Goal: Transaction & Acquisition: Purchase product/service

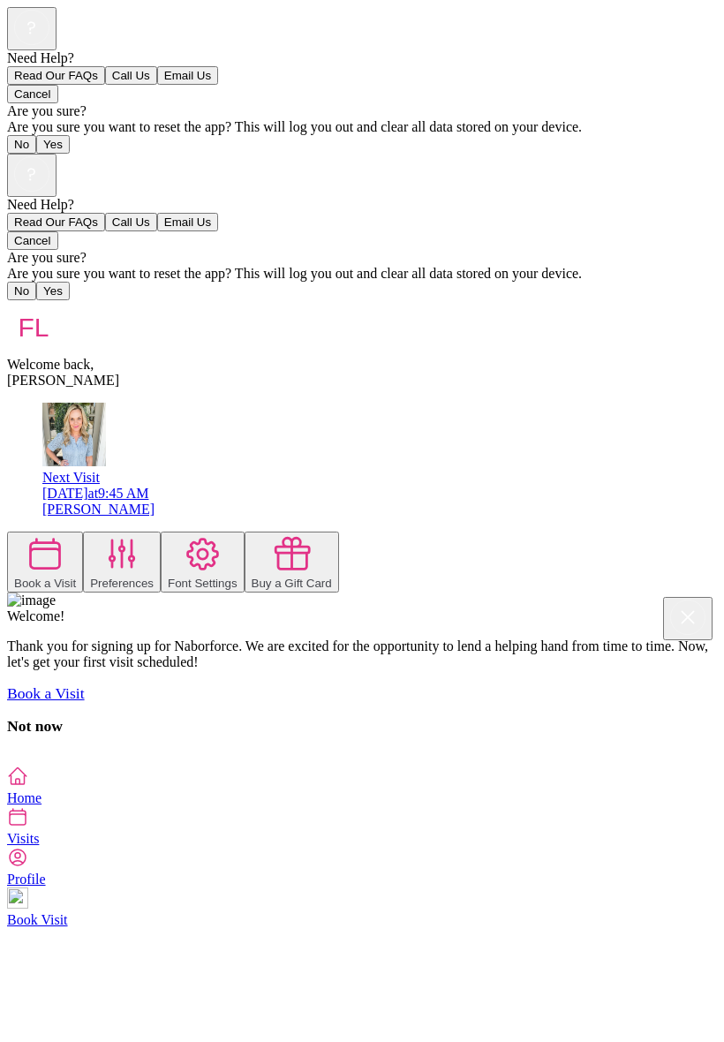
click at [100, 766] on div "Need Help? Read Our FAQs Call Us Email Us Cancel Are you sure? Are you sure you…" at bounding box center [362, 460] width 710 height 612
click at [120, 486] on div "[DATE] 9:45 AM" at bounding box center [379, 494] width 675 height 16
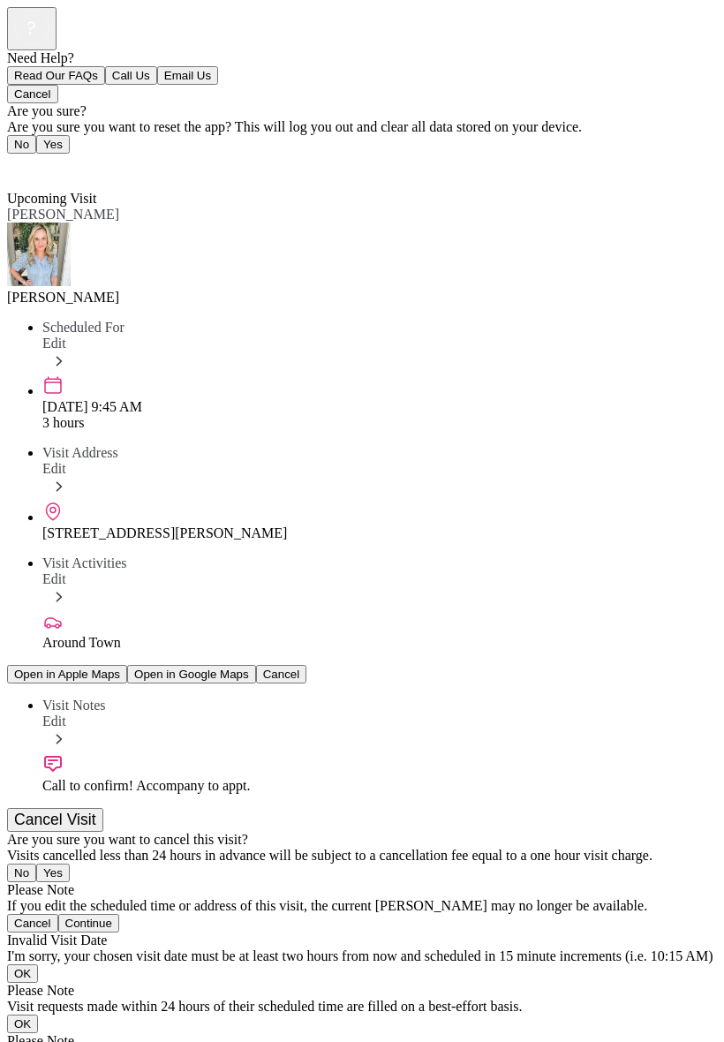
click at [422, 1036] on div "Need Help? Read Our FAQs Call Us Email Us Cancel Are you sure? Are you sure you…" at bounding box center [362, 572] width 710 height 1130
click at [45, 159] on span "Back" at bounding box center [32, 166] width 29 height 15
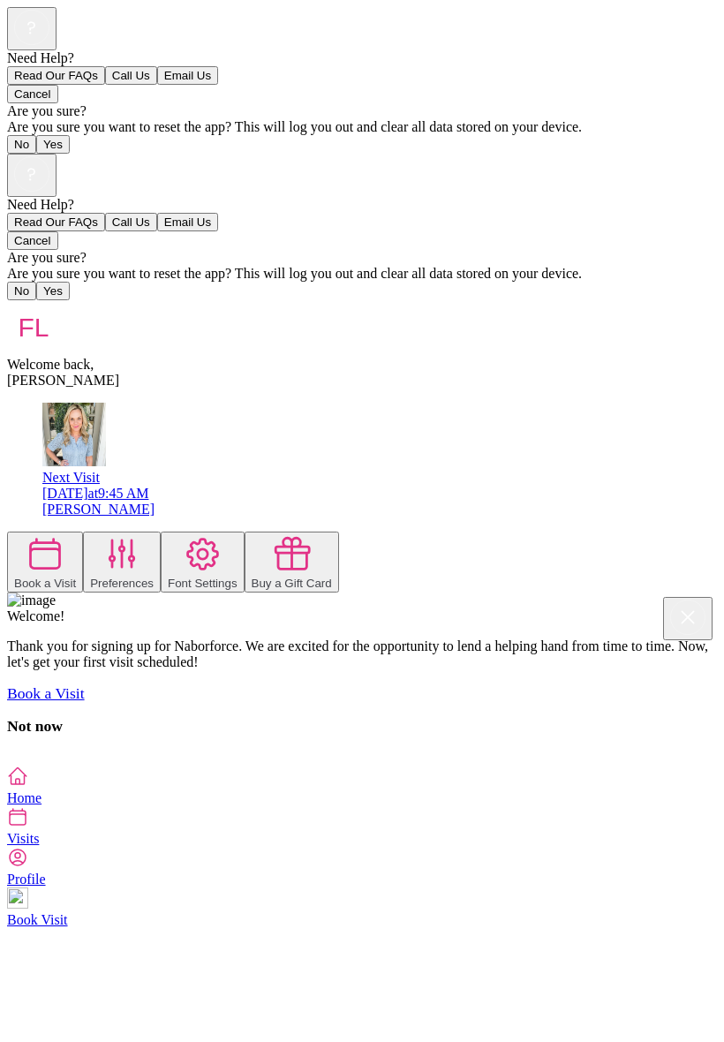
click at [202, 534] on icon at bounding box center [203, 554] width 40 height 40
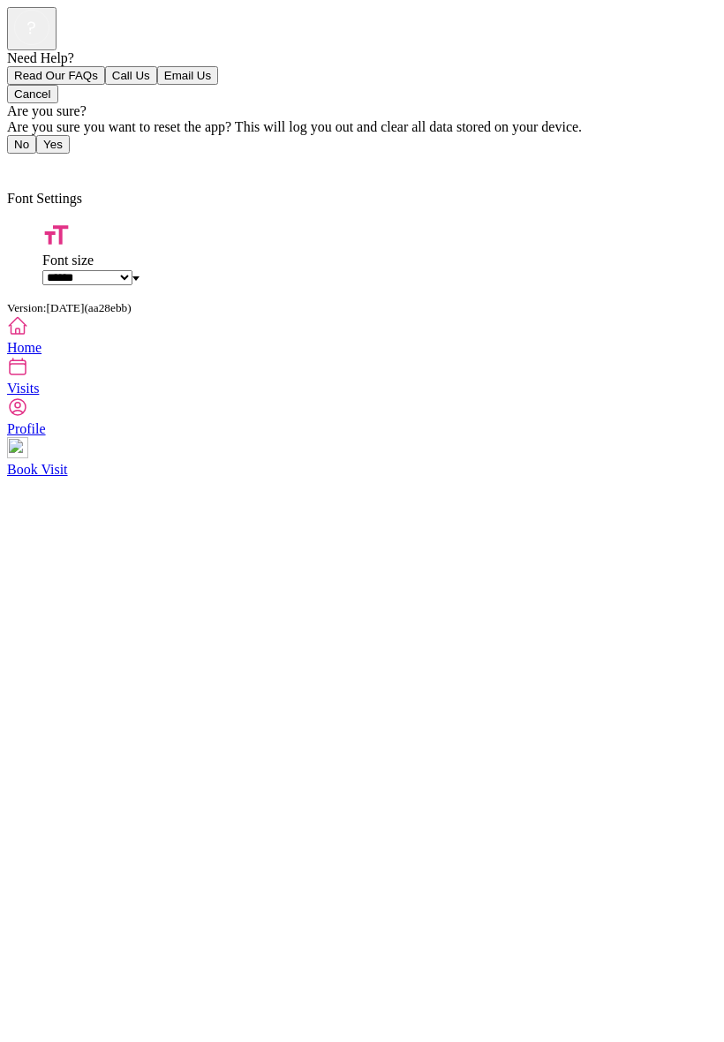
click at [70, 154] on div "Back Font Settings" at bounding box center [362, 172] width 710 height 37
click at [34, 159] on span "Back" at bounding box center [32, 166] width 29 height 15
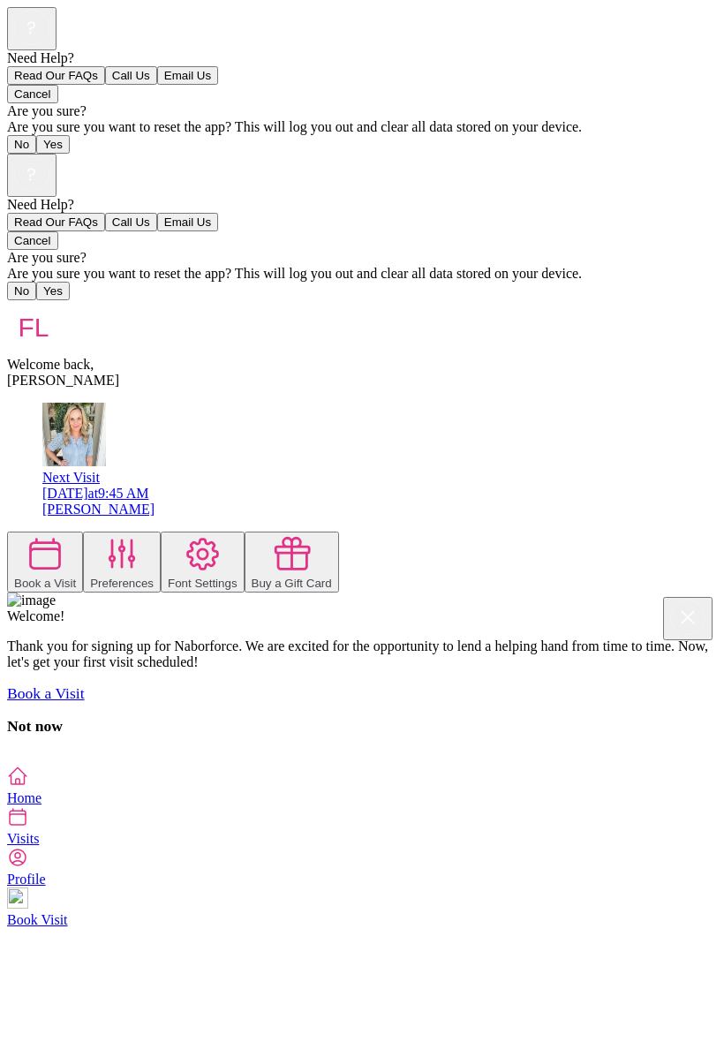
click at [65, 534] on icon at bounding box center [46, 554] width 40 height 40
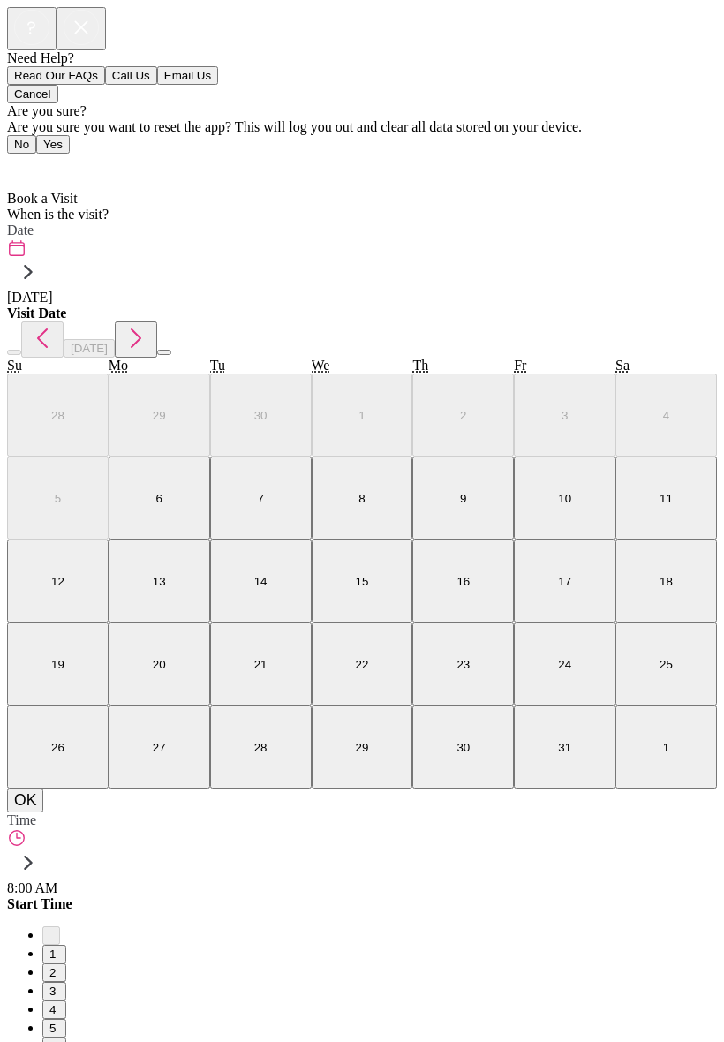
click at [47, 159] on span "Home" at bounding box center [35, 166] width 34 height 15
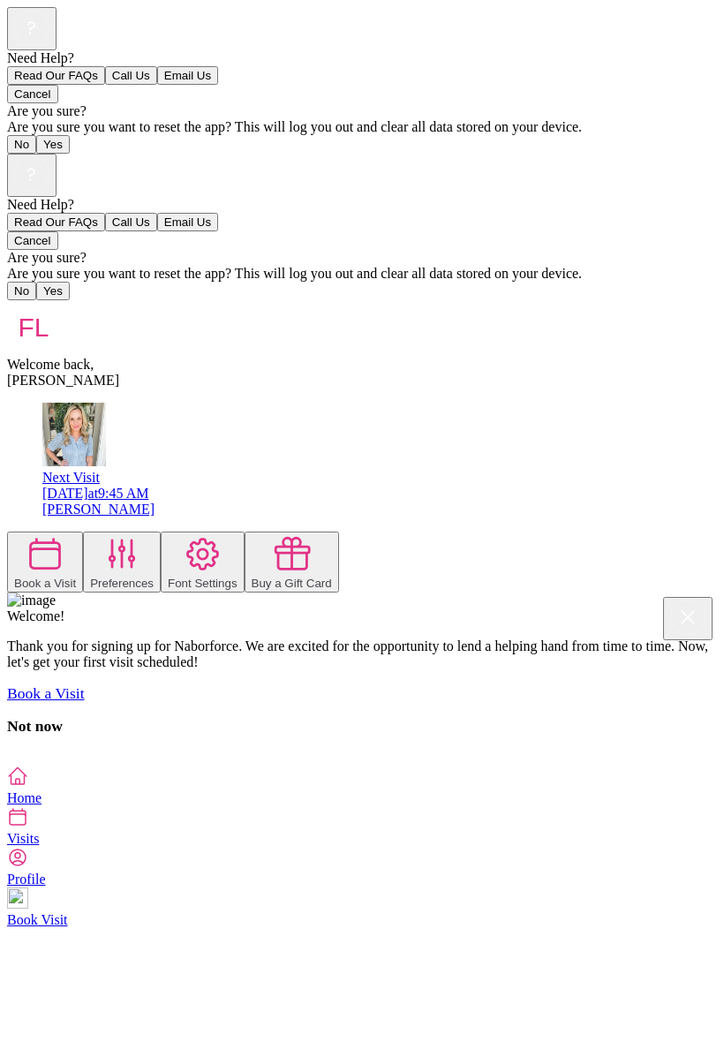
click at [339, 532] on button "Buy a Gift Card" at bounding box center [292, 562] width 95 height 61
click at [644, 616] on div "Need Help? Read Our FAQs Call Us Email Us Cancel Are you sure? Are you sure you…" at bounding box center [362, 460] width 710 height 612
click at [661, 609] on div "Need Help? Read Our FAQs Call Us Email Us Cancel Are you sure? Are you sure you…" at bounding box center [362, 460] width 710 height 612
click at [685, 766] on div "Need Help? Read Our FAQs Call Us Email Us Cancel Are you sure? Are you sure you…" at bounding box center [362, 460] width 710 height 612
click at [684, 766] on div "Need Help? Read Our FAQs Call Us Email Us Cancel Are you sure? Are you sure you…" at bounding box center [362, 460] width 710 height 612
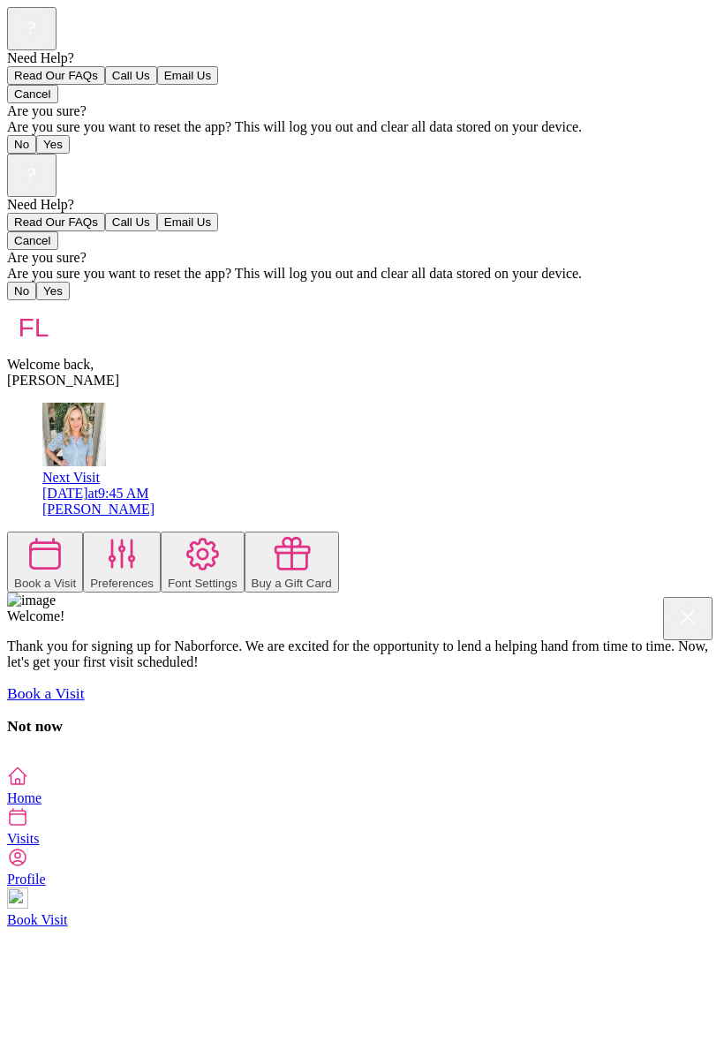
click at [604, 766] on div "Need Help? Read Our FAQs Call Us Email Us Cancel Are you sure? Are you sure you…" at bounding box center [362, 460] width 710 height 612
click at [670, 588] on div "Need Help? Read Our FAQs Call Us Email Us Cancel Are you sure? Are you sure you…" at bounding box center [362, 460] width 710 height 612
